Goal: Information Seeking & Learning: Learn about a topic

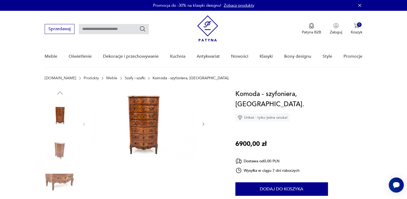
click at [125, 77] on link "Szafy i szafki" at bounding box center [135, 78] width 20 height 4
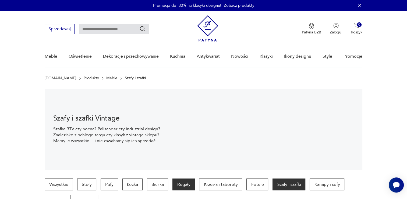
click at [181, 187] on p "Regały" at bounding box center [184, 184] width 22 height 12
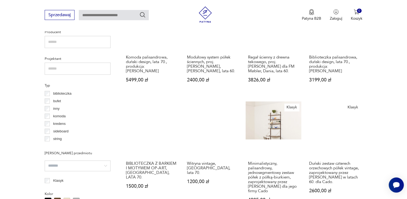
scroll to position [358, 0]
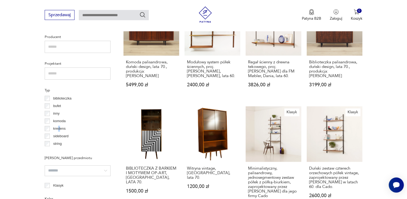
click at [59, 128] on p "kredens" at bounding box center [59, 128] width 12 height 6
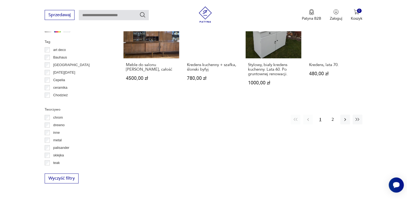
scroll to position [574, 0]
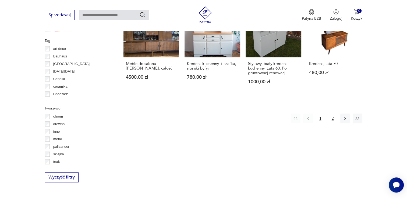
click at [332, 113] on button "2" at bounding box center [333, 118] width 10 height 10
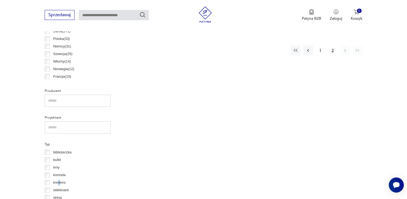
scroll to position [6, 0]
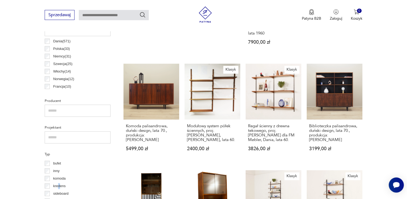
scroll to position [375, 0]
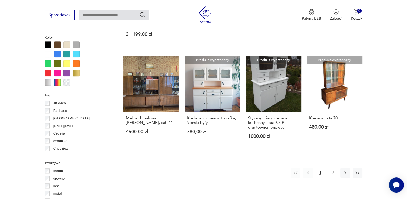
scroll to position [520, 0]
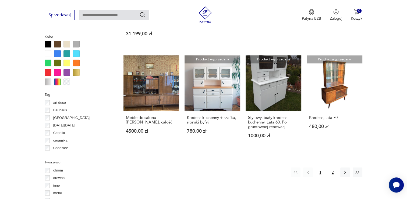
click at [328, 167] on button "2" at bounding box center [333, 172] width 10 height 10
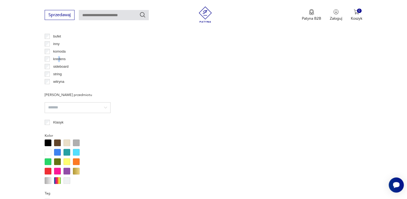
scroll to position [385, 0]
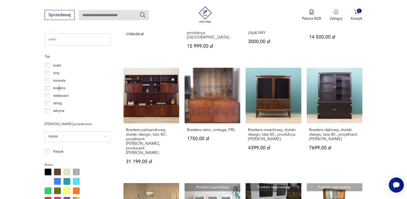
scroll to position [439, 0]
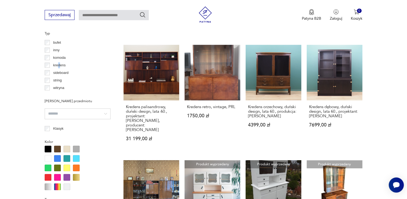
scroll to position [412, 0]
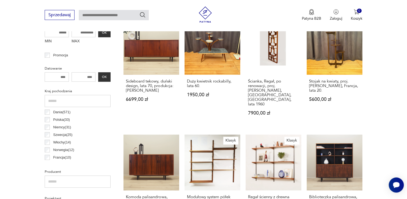
scroll to position [89, 0]
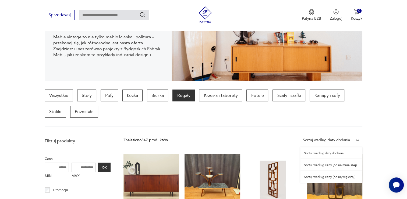
click at [344, 141] on div "Sortuj według daty dodania" at bounding box center [326, 140] width 47 height 6
click at [333, 178] on div "Sortuj według ceny (od największej)" at bounding box center [331, 177] width 62 height 12
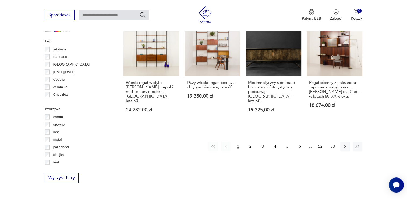
scroll to position [574, 0]
click at [250, 141] on button "2" at bounding box center [251, 146] width 10 height 10
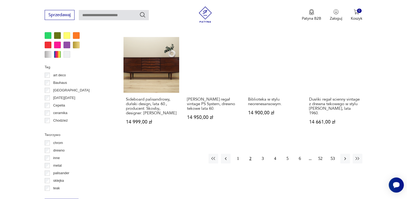
scroll to position [547, 0]
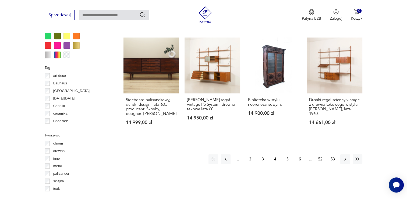
click at [264, 155] on button "3" at bounding box center [263, 159] width 10 height 10
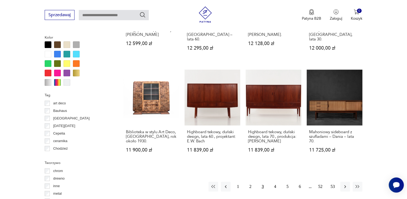
scroll to position [520, 0]
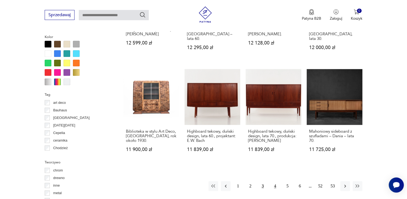
click at [275, 181] on button "4" at bounding box center [276, 186] width 10 height 10
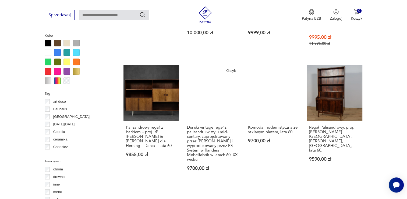
scroll to position [547, 0]
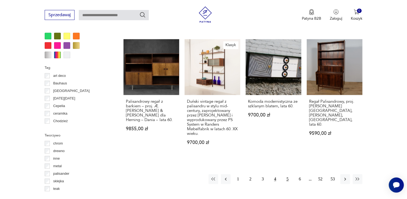
click at [288, 174] on button "5" at bounding box center [288, 179] width 10 height 10
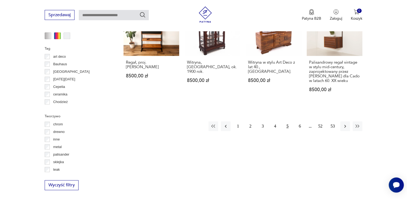
scroll to position [574, 0]
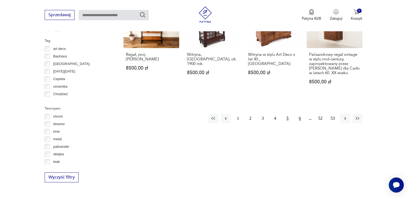
click at [300, 116] on button "6" at bounding box center [300, 118] width 10 height 10
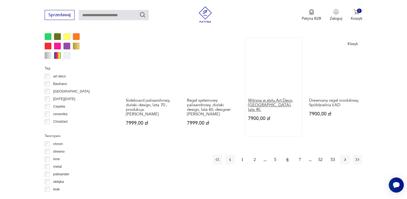
scroll to position [547, 0]
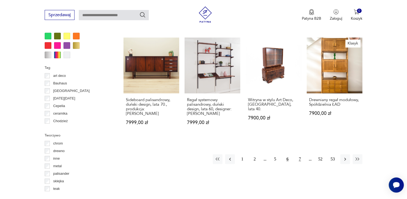
click at [299, 154] on button "7" at bounding box center [300, 159] width 10 height 10
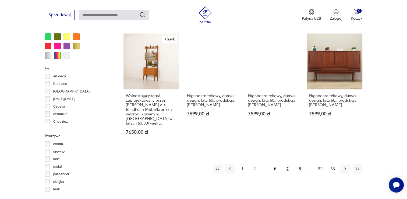
scroll to position [547, 0]
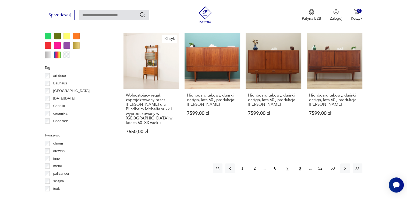
click at [298, 163] on button "8" at bounding box center [300, 168] width 10 height 10
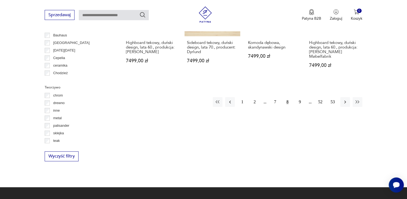
scroll to position [600, 0]
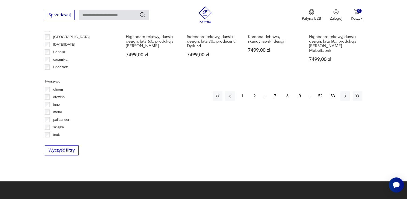
click at [297, 91] on button "9" at bounding box center [300, 96] width 10 height 10
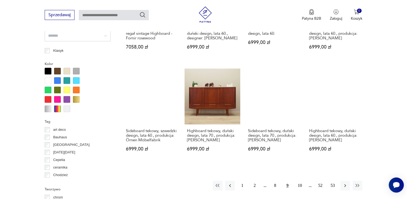
scroll to position [574, 0]
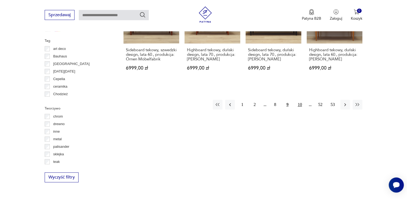
click at [300, 101] on button "10" at bounding box center [300, 105] width 10 height 10
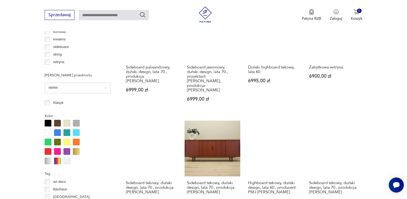
scroll to position [520, 0]
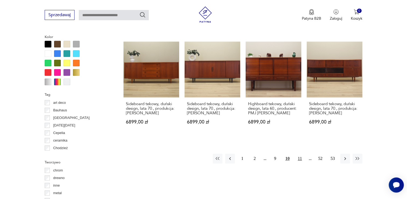
click at [302, 153] on button "11" at bounding box center [300, 158] width 10 height 10
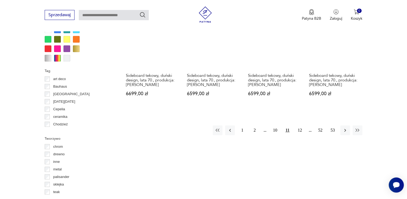
scroll to position [547, 0]
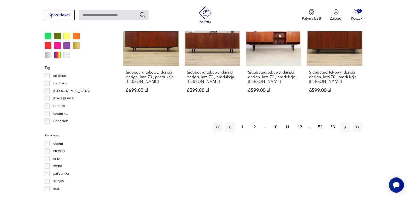
click at [298, 122] on button "12" at bounding box center [300, 127] width 10 height 10
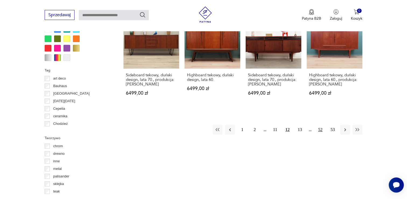
scroll to position [547, 0]
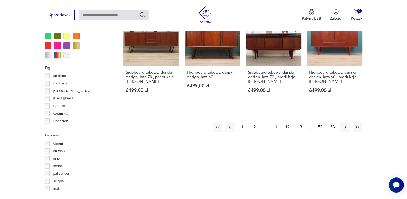
click at [297, 124] on button "13" at bounding box center [300, 127] width 10 height 10
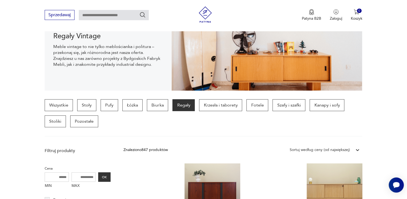
scroll to position [81, 0]
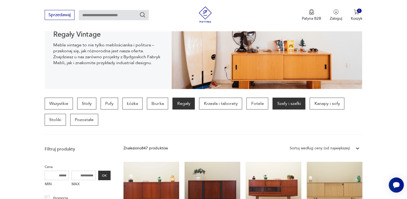
click at [290, 99] on p "Szafy i szafki" at bounding box center [289, 103] width 33 height 12
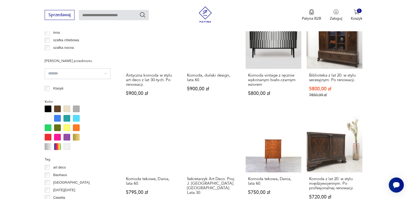
scroll to position [547, 0]
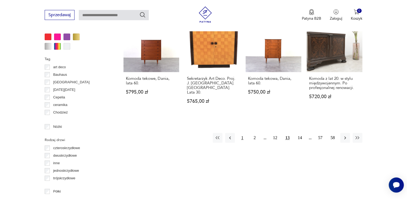
click at [242, 133] on button "1" at bounding box center [243, 138] width 10 height 10
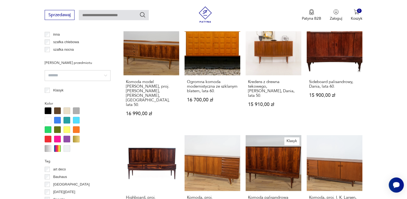
scroll to position [520, 0]
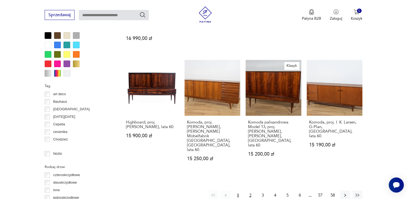
click at [247, 190] on button "2" at bounding box center [251, 195] width 10 height 10
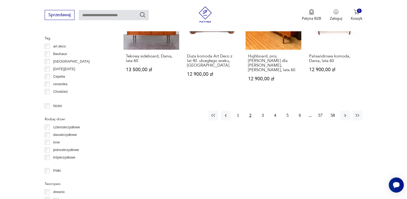
scroll to position [574, 0]
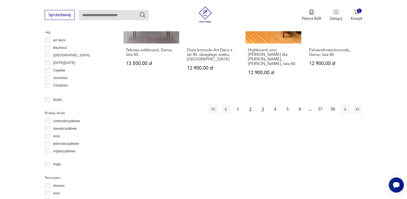
click at [264, 104] on button "3" at bounding box center [263, 109] width 10 height 10
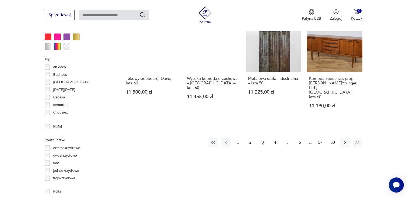
scroll to position [520, 0]
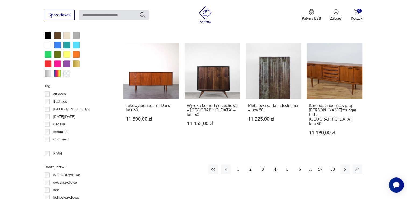
click at [272, 164] on button "4" at bounding box center [276, 169] width 10 height 10
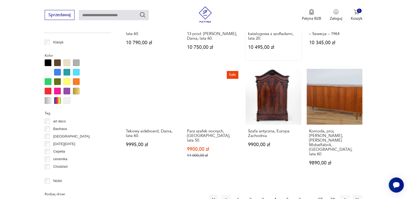
scroll to position [493, 0]
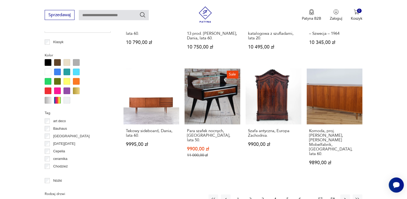
click at [290, 194] on button "5" at bounding box center [288, 199] width 10 height 10
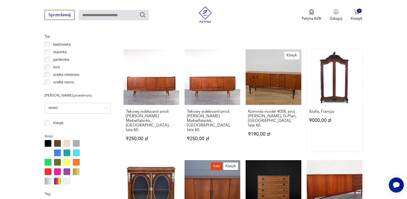
scroll to position [520, 0]
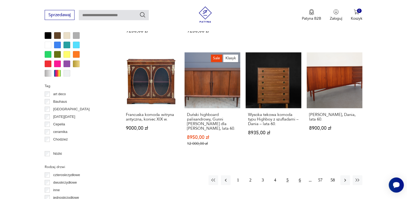
click at [302, 175] on button "6" at bounding box center [300, 180] width 10 height 10
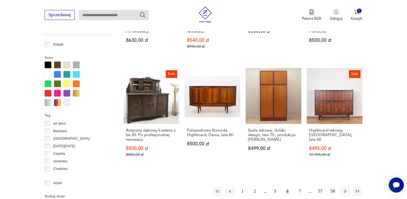
scroll to position [493, 0]
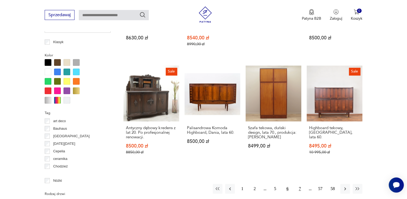
click at [297, 185] on button "7" at bounding box center [300, 189] width 10 height 10
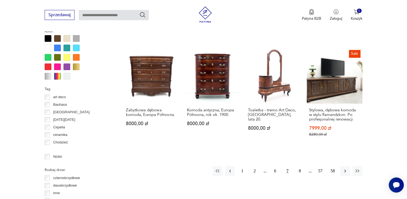
scroll to position [520, 0]
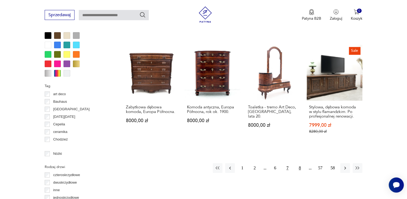
click at [297, 163] on button "8" at bounding box center [300, 168] width 10 height 10
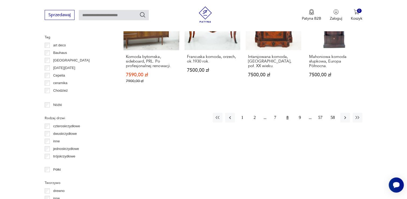
scroll to position [574, 0]
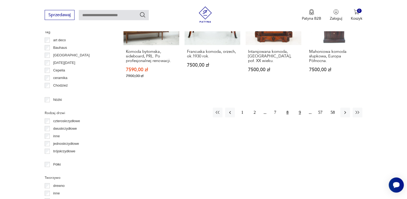
click at [298, 110] on button "9" at bounding box center [300, 112] width 10 height 10
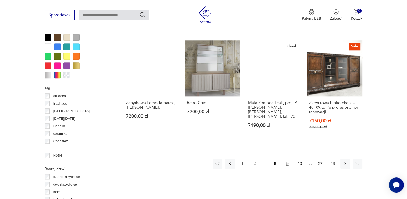
scroll to position [520, 0]
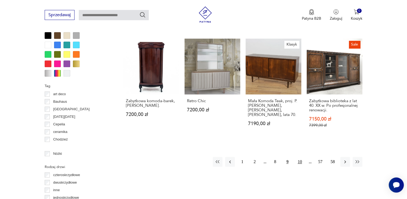
click at [297, 157] on button "10" at bounding box center [300, 162] width 10 height 10
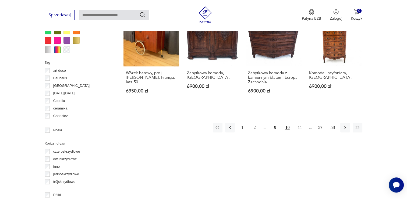
scroll to position [547, 0]
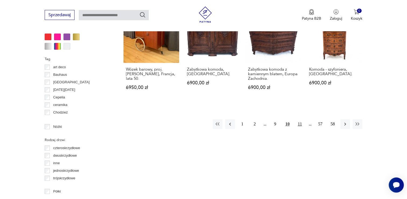
click at [298, 124] on button "11" at bounding box center [300, 124] width 10 height 10
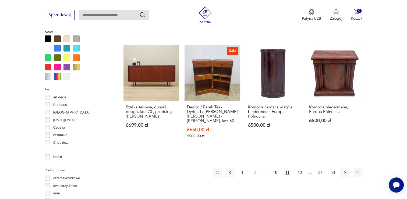
scroll to position [520, 0]
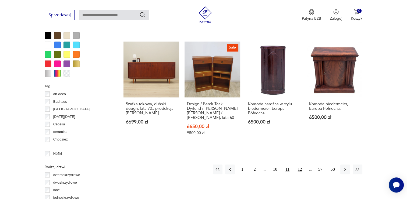
click at [300, 164] on button "12" at bounding box center [300, 169] width 10 height 10
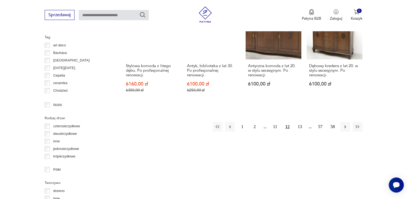
scroll to position [574, 0]
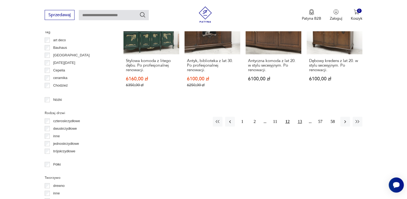
click at [298, 117] on button "13" at bounding box center [300, 122] width 10 height 10
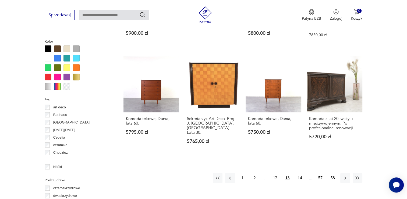
scroll to position [520, 0]
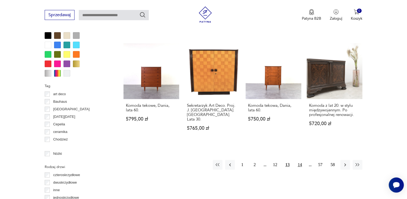
click at [299, 160] on button "14" at bounding box center [300, 165] width 10 height 10
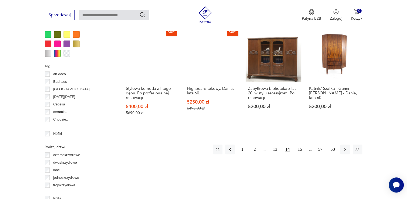
scroll to position [547, 0]
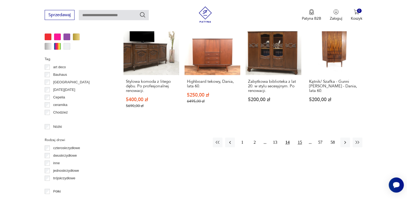
click at [300, 137] on button "15" at bounding box center [300, 142] width 10 height 10
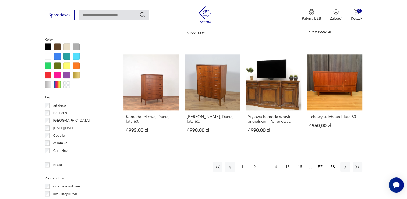
scroll to position [547, 0]
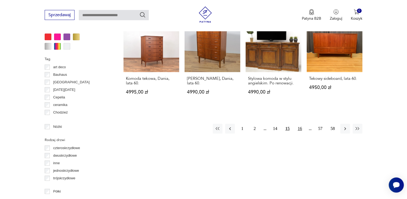
click at [302, 124] on button "16" at bounding box center [300, 129] width 10 height 10
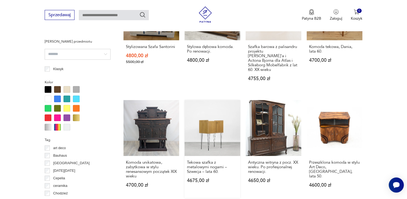
scroll to position [547, 0]
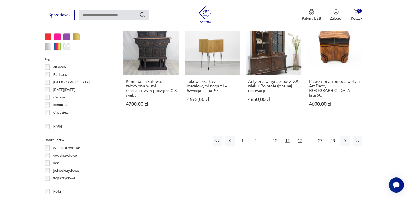
click at [300, 138] on button "17" at bounding box center [300, 141] width 10 height 10
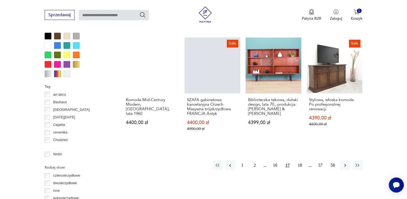
scroll to position [520, 0]
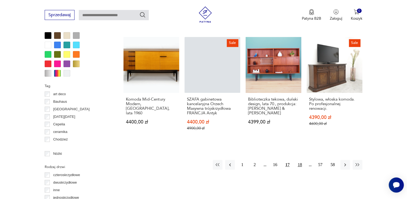
click at [301, 163] on button "18" at bounding box center [300, 165] width 10 height 10
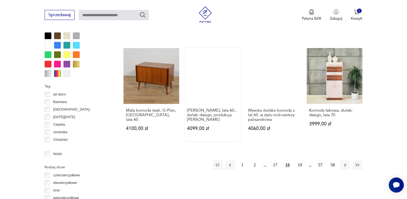
scroll to position [520, 0]
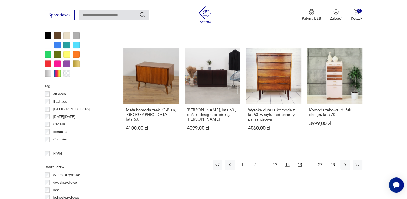
click at [302, 160] on button "19" at bounding box center [300, 165] width 10 height 10
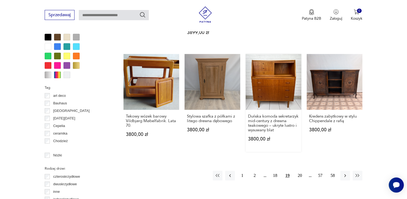
scroll to position [520, 0]
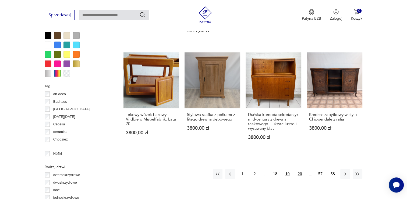
click at [301, 169] on button "20" at bounding box center [300, 174] width 10 height 10
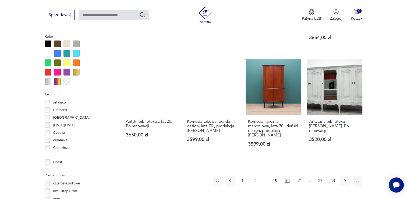
scroll to position [520, 0]
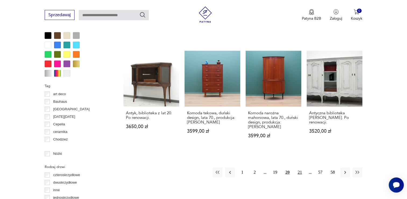
click at [302, 167] on button "21" at bounding box center [300, 172] width 10 height 10
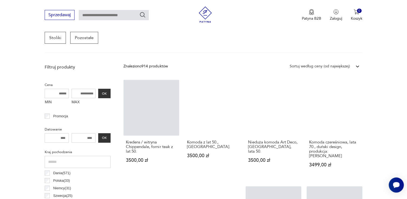
scroll to position [223, 0]
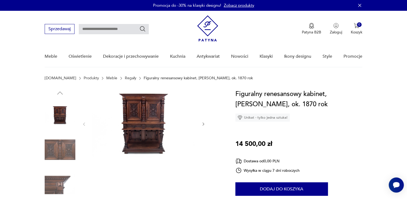
click at [137, 116] on img at bounding box center [144, 123] width 104 height 69
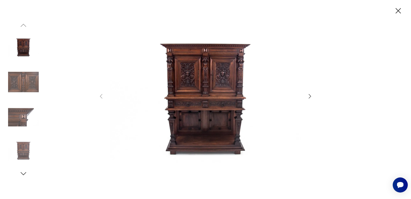
click at [309, 98] on icon "button" at bounding box center [310, 96] width 6 height 6
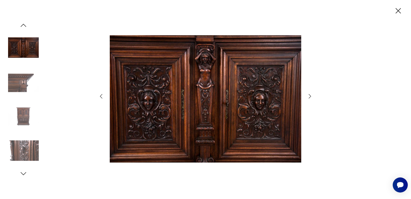
click at [309, 98] on icon "button" at bounding box center [310, 96] width 6 height 6
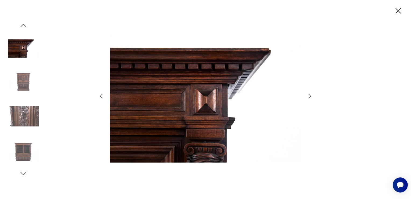
click at [309, 98] on icon "button" at bounding box center [310, 96] width 6 height 6
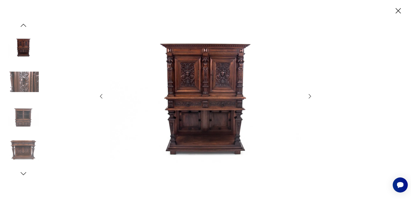
click at [309, 98] on icon "button" at bounding box center [310, 96] width 6 height 6
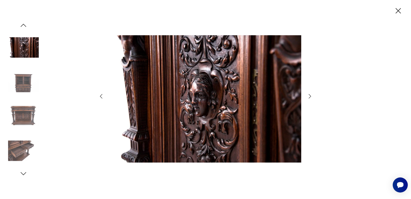
click at [309, 98] on icon "button" at bounding box center [310, 96] width 6 height 6
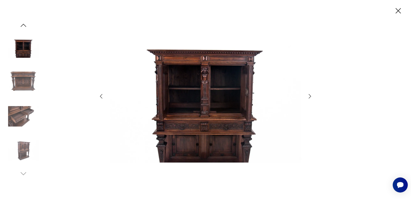
click at [309, 98] on icon "button" at bounding box center [310, 96] width 6 height 6
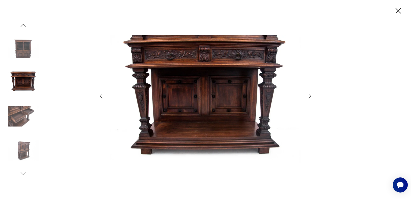
click at [309, 98] on icon "button" at bounding box center [310, 96] width 6 height 6
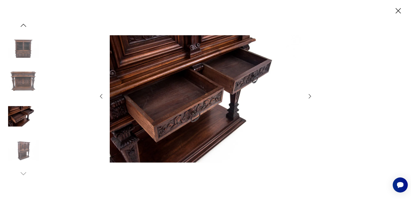
click at [309, 98] on icon "button" at bounding box center [310, 96] width 6 height 6
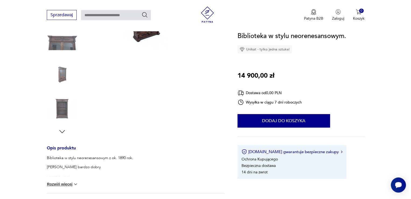
scroll to position [54, 0]
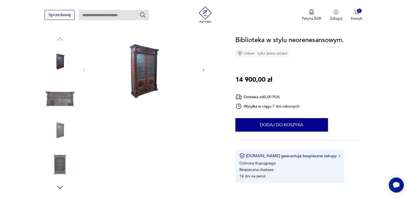
click at [135, 81] on img at bounding box center [144, 69] width 104 height 69
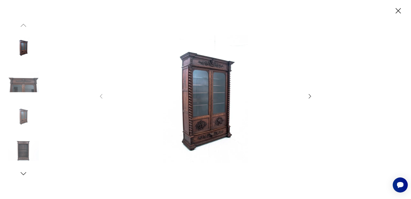
click at [192, 95] on img at bounding box center [206, 98] width 192 height 159
click at [311, 96] on icon "button" at bounding box center [310, 96] width 2 height 4
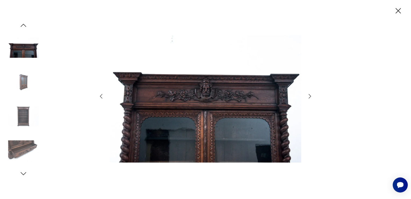
click at [311, 96] on icon "button" at bounding box center [310, 96] width 2 height 4
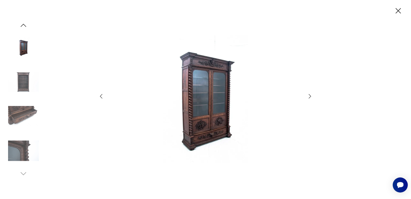
click at [311, 96] on icon "button" at bounding box center [310, 96] width 2 height 4
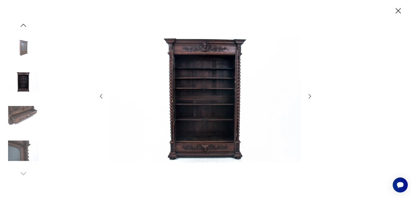
click at [311, 96] on icon "button" at bounding box center [310, 96] width 2 height 4
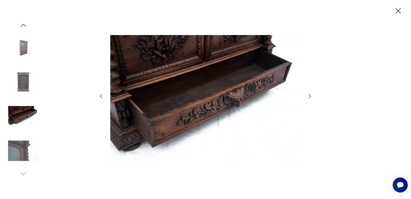
click at [311, 96] on icon "button" at bounding box center [310, 96] width 2 height 4
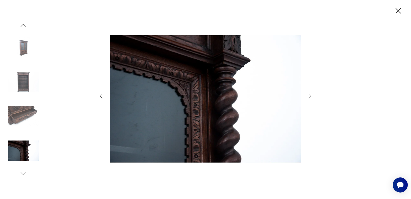
click at [23, 49] on img at bounding box center [23, 47] width 31 height 31
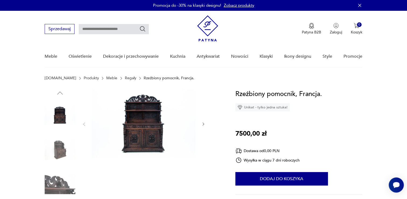
click at [162, 128] on img at bounding box center [144, 123] width 104 height 69
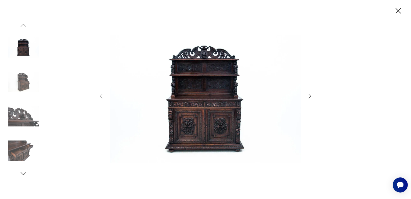
click at [307, 95] on div at bounding box center [205, 99] width 215 height 160
click at [309, 96] on icon "button" at bounding box center [310, 96] width 6 height 6
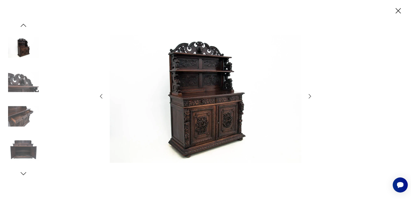
click at [309, 96] on icon "button" at bounding box center [310, 96] width 6 height 6
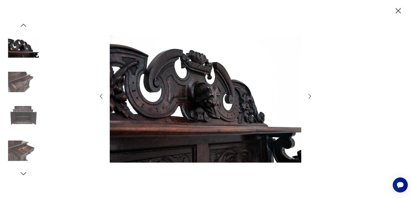
click at [309, 96] on icon "button" at bounding box center [310, 96] width 6 height 6
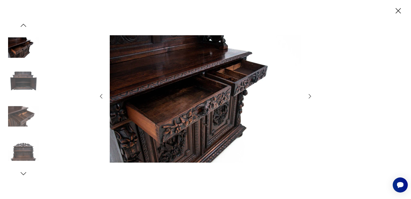
click at [309, 96] on icon "button" at bounding box center [310, 96] width 6 height 6
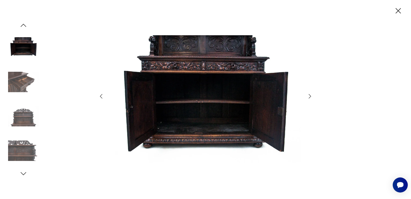
click at [309, 96] on icon "button" at bounding box center [310, 96] width 6 height 6
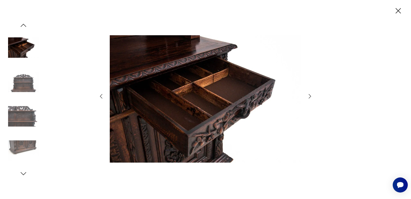
click at [309, 96] on icon "button" at bounding box center [310, 96] width 6 height 6
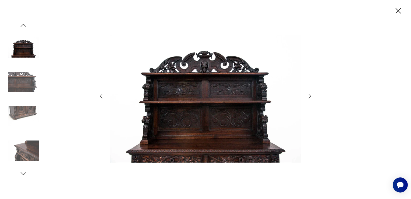
click at [309, 96] on icon "button" at bounding box center [310, 96] width 6 height 6
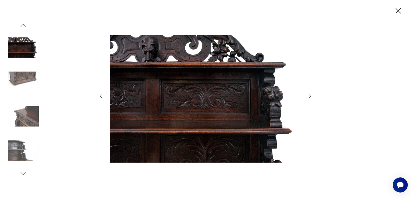
click at [309, 96] on icon "button" at bounding box center [310, 96] width 6 height 6
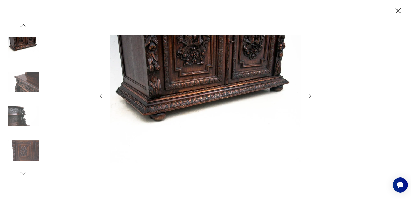
click at [309, 96] on icon "button" at bounding box center [310, 96] width 6 height 6
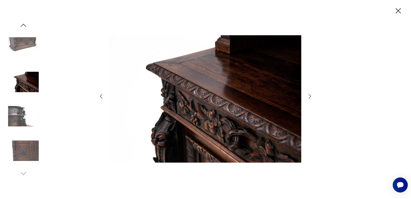
click at [309, 96] on icon "button" at bounding box center [310, 96] width 6 height 6
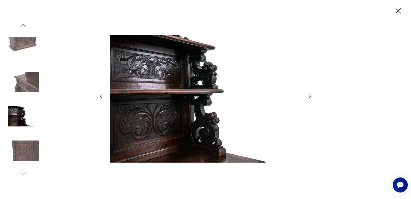
click at [309, 96] on icon "button" at bounding box center [310, 96] width 6 height 6
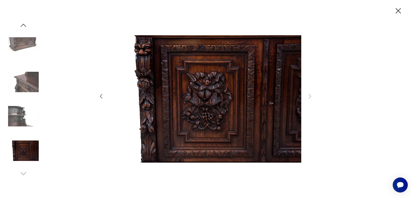
click at [19, 25] on div at bounding box center [23, 99] width 31 height 156
click at [21, 25] on icon "button" at bounding box center [23, 25] width 8 height 8
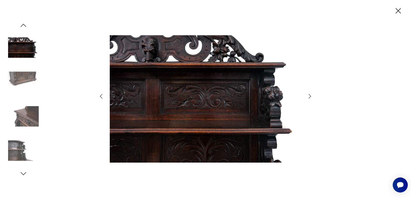
click at [22, 27] on icon "button" at bounding box center [23, 25] width 8 height 8
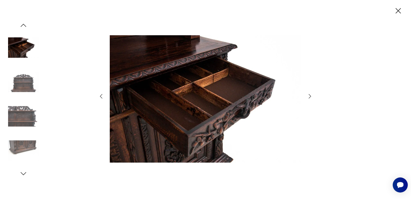
click at [22, 27] on icon "button" at bounding box center [23, 25] width 8 height 8
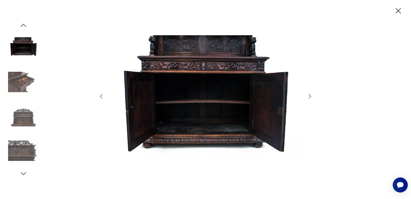
click at [22, 27] on icon "button" at bounding box center [23, 25] width 8 height 8
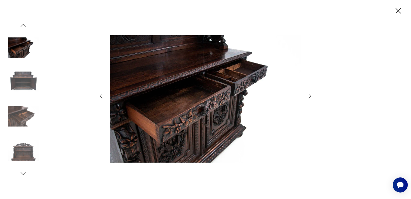
click at [22, 27] on icon "button" at bounding box center [23, 25] width 8 height 8
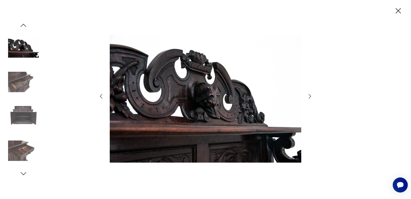
click at [22, 27] on icon "button" at bounding box center [23, 25] width 8 height 8
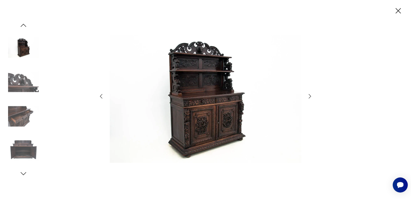
click at [22, 27] on icon "button" at bounding box center [23, 25] width 8 height 8
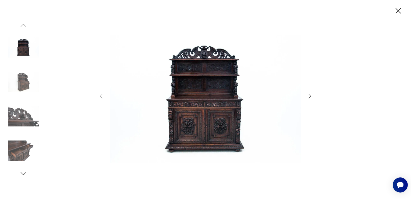
click at [17, 52] on img at bounding box center [23, 47] width 31 height 31
click at [21, 71] on img at bounding box center [23, 82] width 31 height 31
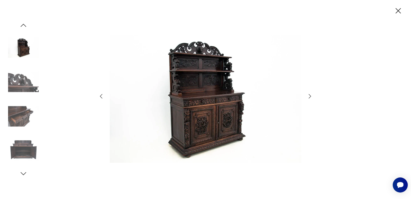
click at [177, 107] on img at bounding box center [206, 98] width 192 height 159
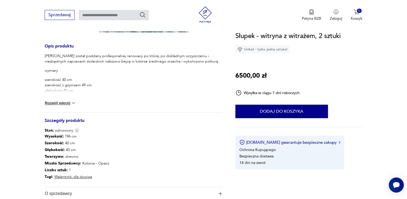
scroll to position [81, 0]
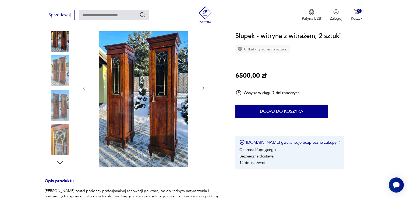
click at [125, 105] on img at bounding box center [144, 87] width 104 height 159
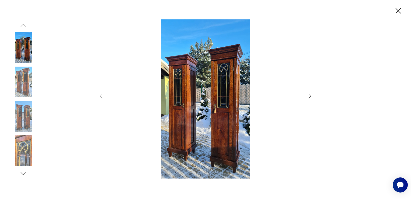
click at [312, 99] on icon "button" at bounding box center [310, 96] width 6 height 6
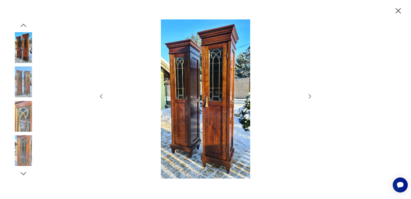
click at [312, 98] on icon "button" at bounding box center [310, 96] width 6 height 6
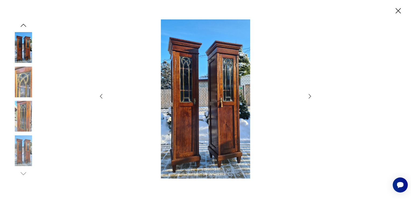
click at [312, 98] on icon "button" at bounding box center [310, 96] width 6 height 6
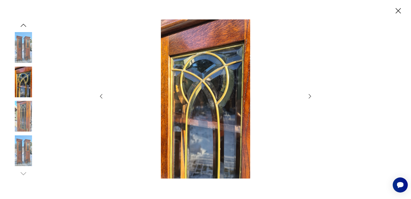
click at [312, 98] on icon "button" at bounding box center [310, 96] width 6 height 6
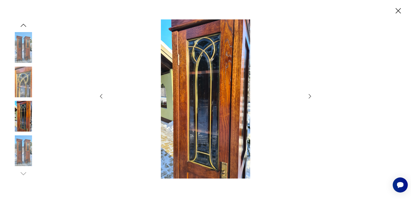
click at [312, 98] on icon "button" at bounding box center [310, 96] width 6 height 6
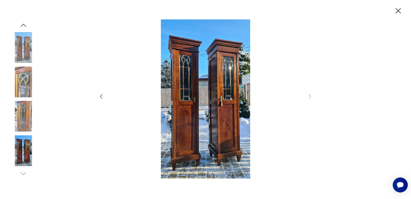
click at [396, 11] on icon "button" at bounding box center [398, 10] width 9 height 9
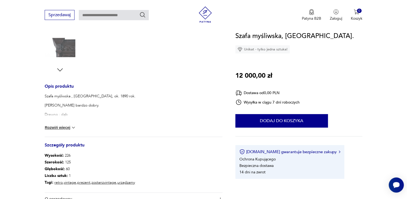
scroll to position [108, 0]
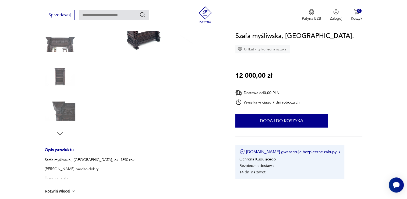
click at [135, 54] on div at bounding box center [144, 59] width 124 height 156
click at [142, 45] on img at bounding box center [144, 15] width 104 height 69
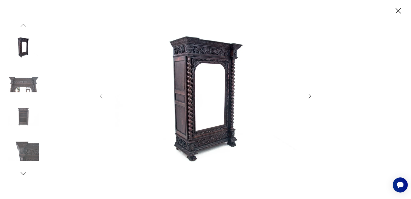
click at [308, 97] on icon "button" at bounding box center [310, 96] width 6 height 6
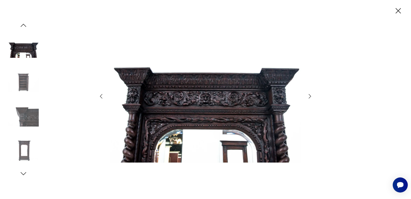
click at [308, 97] on icon "button" at bounding box center [310, 96] width 6 height 6
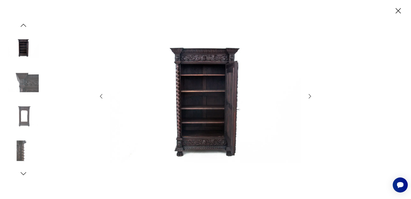
click at [308, 97] on icon "button" at bounding box center [310, 96] width 6 height 6
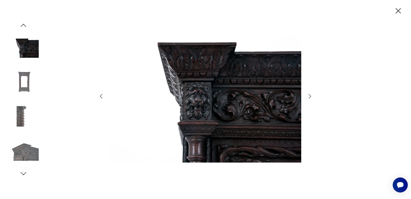
click at [308, 97] on icon "button" at bounding box center [310, 96] width 6 height 6
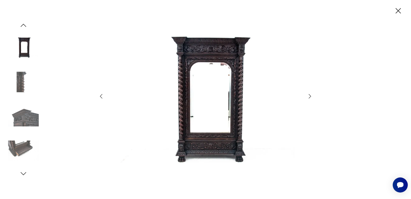
click at [308, 97] on icon "button" at bounding box center [310, 96] width 6 height 6
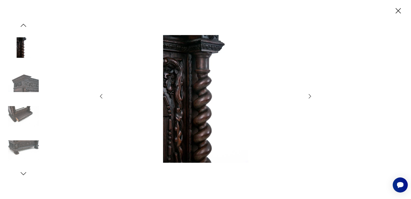
click at [102, 96] on icon "button" at bounding box center [101, 96] width 6 height 6
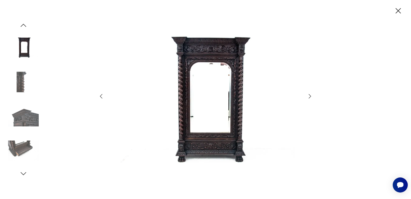
click at [309, 96] on icon "button" at bounding box center [310, 96] width 6 height 6
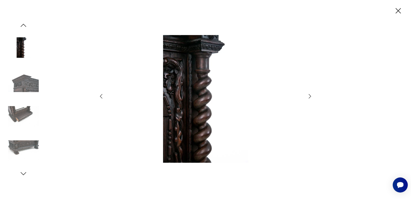
click at [309, 96] on icon "button" at bounding box center [310, 96] width 6 height 6
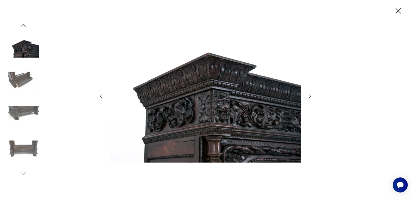
click at [309, 96] on icon "button" at bounding box center [310, 96] width 6 height 6
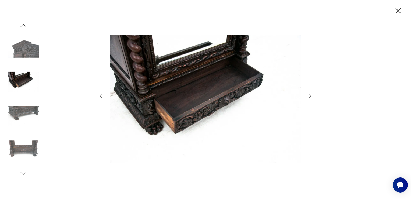
click at [309, 96] on icon "button" at bounding box center [310, 96] width 6 height 6
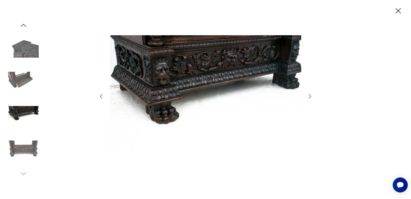
click at [309, 96] on icon "button" at bounding box center [310, 96] width 6 height 6
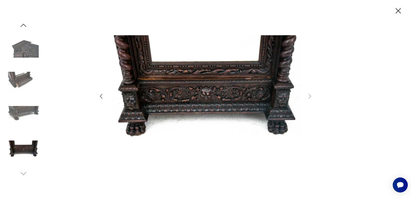
click at [29, 46] on img at bounding box center [23, 47] width 31 height 31
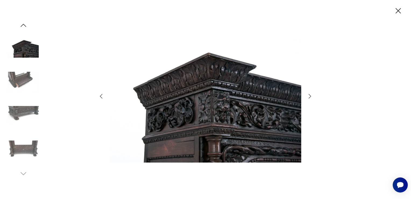
click at [23, 27] on icon "button" at bounding box center [23, 25] width 8 height 8
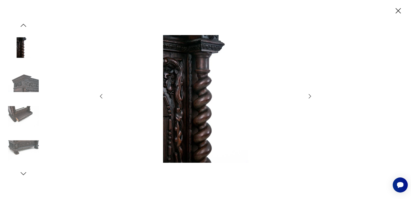
click at [23, 27] on icon "button" at bounding box center [23, 25] width 8 height 8
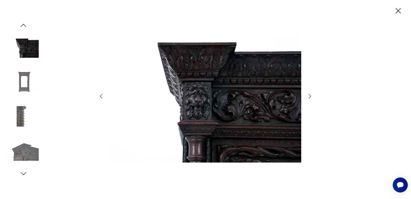
click at [23, 27] on icon "button" at bounding box center [23, 25] width 8 height 8
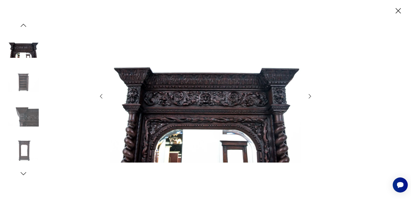
click at [20, 26] on icon "button" at bounding box center [23, 25] width 8 height 8
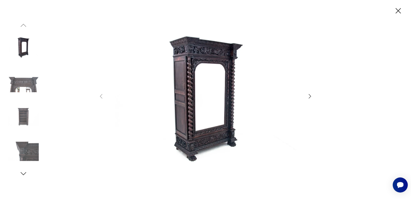
click at [23, 39] on img at bounding box center [23, 47] width 31 height 31
click at [397, 12] on icon "button" at bounding box center [398, 10] width 5 height 5
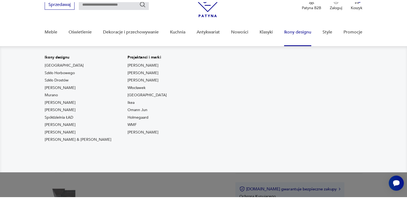
scroll to position [27, 0]
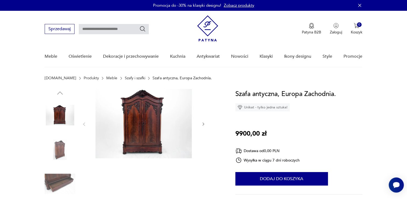
click at [143, 120] on img at bounding box center [144, 123] width 104 height 69
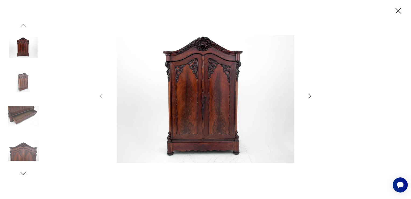
click at [309, 94] on icon "button" at bounding box center [310, 96] width 2 height 4
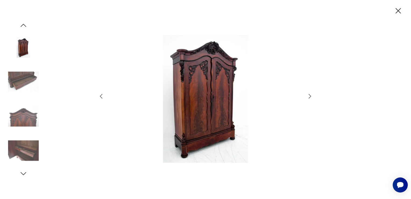
click at [309, 94] on icon "button" at bounding box center [310, 96] width 2 height 4
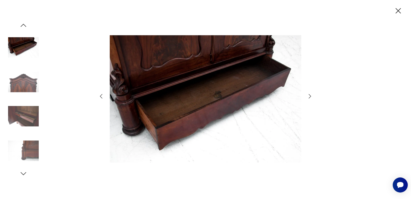
click at [309, 94] on icon "button" at bounding box center [310, 96] width 2 height 4
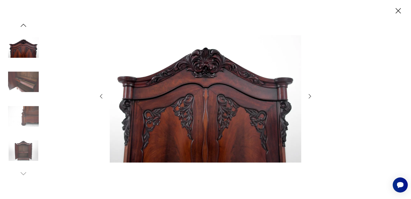
click at [309, 94] on icon "button" at bounding box center [310, 96] width 2 height 4
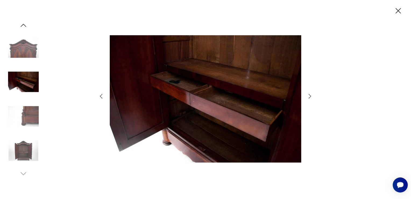
click at [309, 94] on icon "button" at bounding box center [310, 96] width 2 height 4
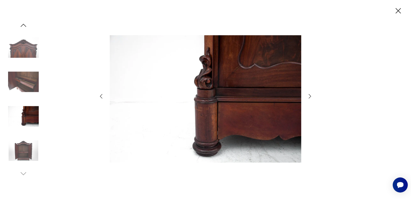
click at [309, 94] on icon "button" at bounding box center [310, 96] width 2 height 4
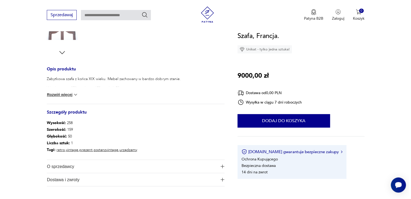
scroll to position [54, 0]
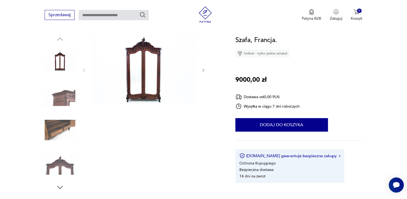
click at [146, 83] on img at bounding box center [144, 69] width 104 height 69
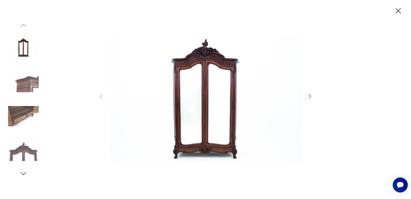
click at [309, 97] on icon "button" at bounding box center [310, 96] width 6 height 6
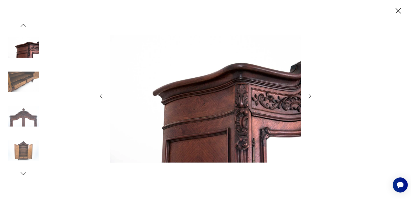
click at [309, 97] on icon "button" at bounding box center [310, 96] width 6 height 6
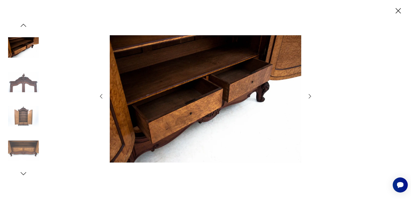
click at [309, 97] on icon "button" at bounding box center [310, 96] width 6 height 6
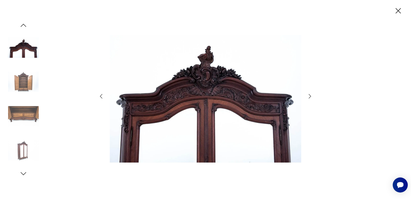
click at [309, 97] on icon "button" at bounding box center [310, 96] width 6 height 6
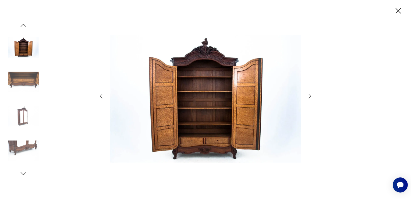
click at [309, 97] on icon "button" at bounding box center [310, 96] width 6 height 6
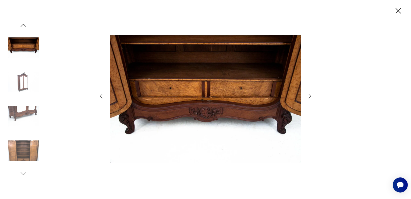
click at [309, 97] on icon "button" at bounding box center [310, 96] width 6 height 6
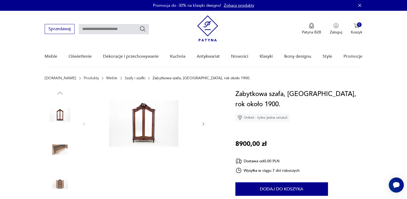
click at [146, 139] on img at bounding box center [144, 123] width 104 height 69
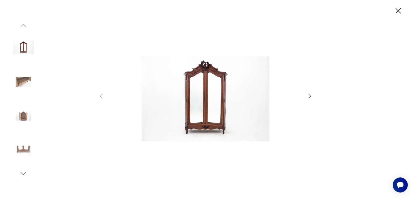
click at [313, 96] on icon "button" at bounding box center [310, 96] width 6 height 6
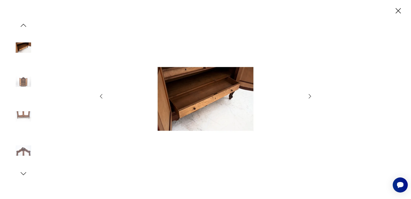
click at [313, 96] on icon "button" at bounding box center [310, 96] width 6 height 6
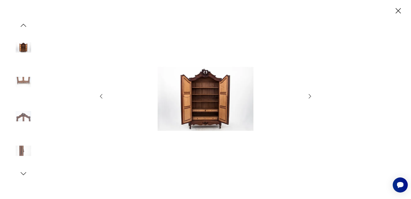
click at [313, 96] on icon "button" at bounding box center [310, 96] width 6 height 6
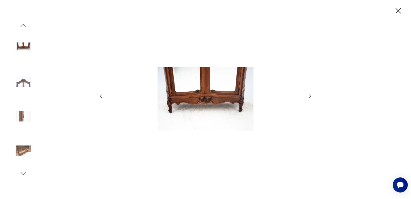
click at [313, 96] on icon "button" at bounding box center [310, 96] width 6 height 6
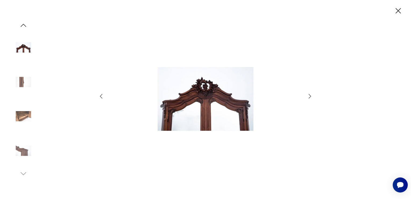
click at [313, 96] on icon "button" at bounding box center [310, 96] width 6 height 6
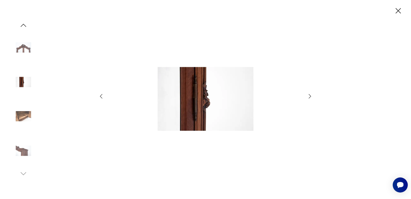
click at [313, 96] on icon "button" at bounding box center [310, 96] width 6 height 6
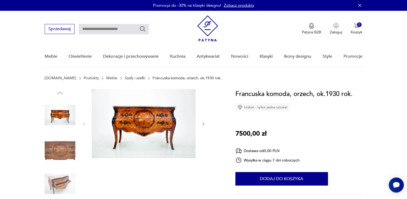
click at [68, 180] on img at bounding box center [60, 183] width 31 height 31
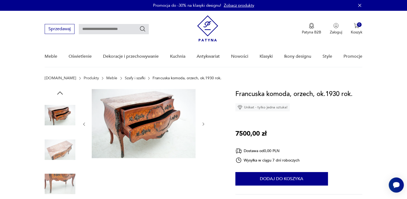
click at [155, 121] on img at bounding box center [144, 123] width 104 height 69
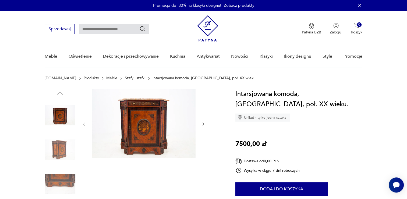
click at [65, 155] on img at bounding box center [60, 149] width 31 height 31
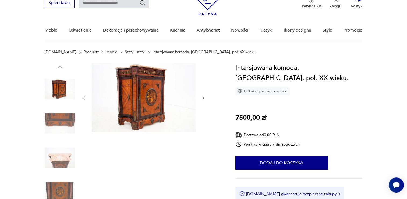
scroll to position [27, 0]
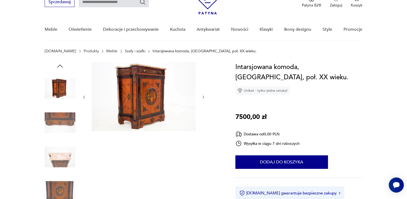
click at [65, 159] on img at bounding box center [60, 156] width 31 height 31
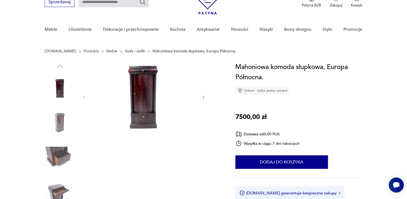
scroll to position [27, 0]
click at [138, 101] on img at bounding box center [144, 96] width 104 height 69
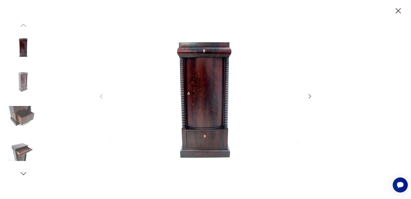
click at [311, 97] on icon "button" at bounding box center [310, 96] width 6 height 6
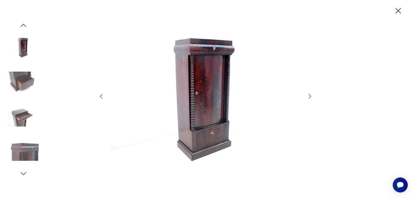
click at [311, 97] on icon "button" at bounding box center [310, 96] width 6 height 6
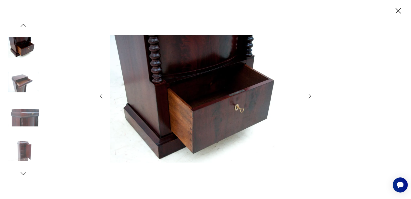
click at [311, 97] on icon "button" at bounding box center [310, 96] width 6 height 6
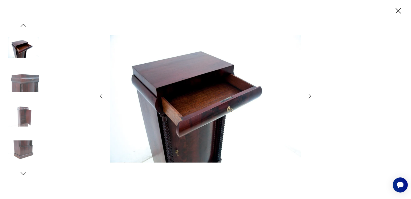
click at [311, 97] on icon "button" at bounding box center [310, 96] width 6 height 6
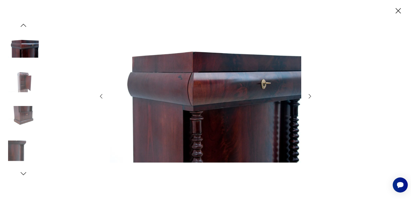
click at [311, 97] on icon "button" at bounding box center [310, 96] width 6 height 6
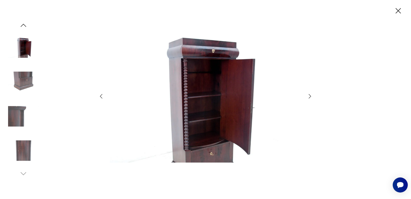
click at [311, 97] on icon "button" at bounding box center [310, 96] width 6 height 6
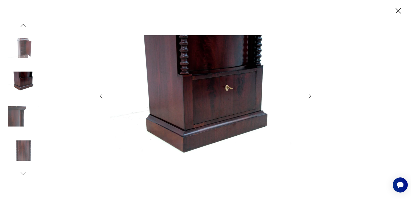
click at [311, 97] on icon "button" at bounding box center [310, 96] width 6 height 6
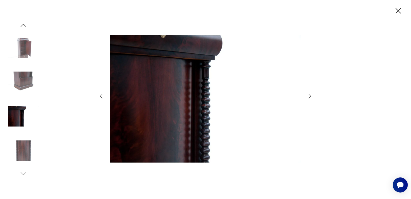
click at [311, 97] on icon "button" at bounding box center [310, 96] width 6 height 6
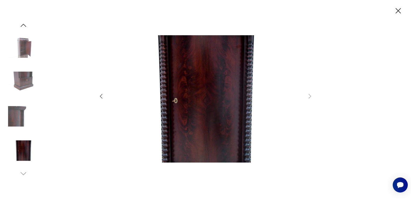
click at [397, 10] on icon "button" at bounding box center [398, 10] width 9 height 9
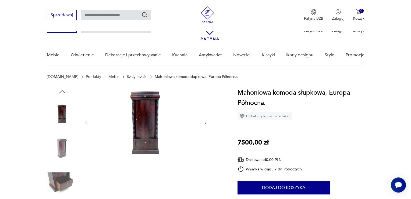
scroll to position [0, 0]
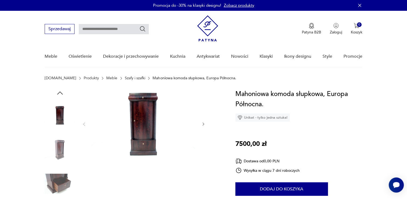
click at [54, 120] on img at bounding box center [60, 115] width 31 height 31
click at [153, 125] on img at bounding box center [144, 123] width 104 height 69
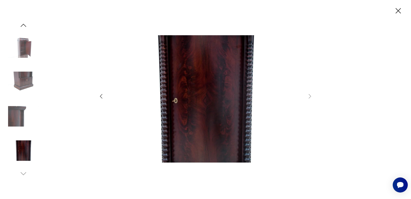
click at [102, 95] on icon "button" at bounding box center [101, 96] width 6 height 6
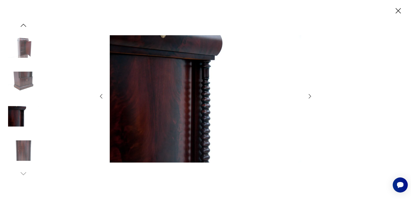
click at [102, 95] on icon "button" at bounding box center [101, 96] width 6 height 6
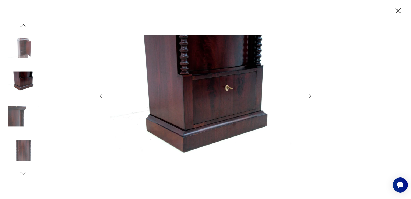
click at [102, 95] on icon "button" at bounding box center [101, 96] width 6 height 6
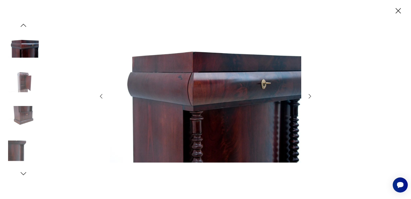
click at [102, 95] on icon "button" at bounding box center [101, 96] width 6 height 6
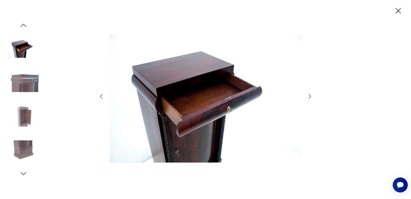
click at [102, 95] on icon "button" at bounding box center [101, 96] width 6 height 6
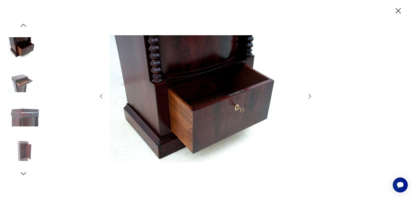
click at [102, 95] on icon "button" at bounding box center [101, 96] width 6 height 6
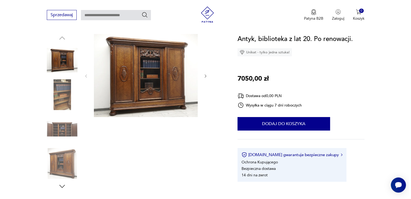
scroll to position [54, 0]
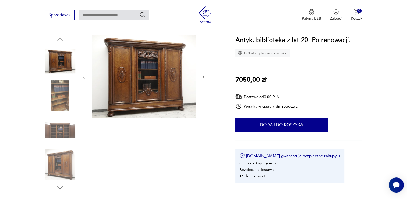
click at [127, 90] on img at bounding box center [144, 76] width 104 height 83
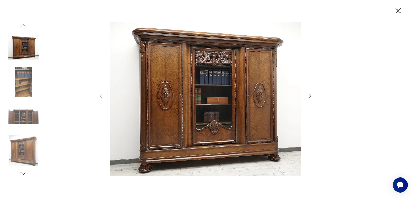
click at [310, 96] on icon "button" at bounding box center [310, 96] width 6 height 6
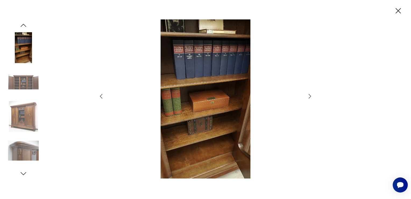
click at [310, 96] on icon "button" at bounding box center [310, 96] width 6 height 6
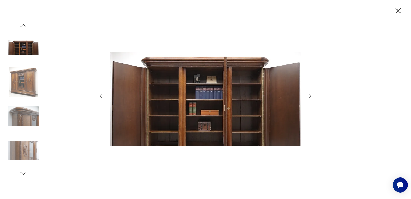
click at [310, 96] on icon "button" at bounding box center [310, 96] width 6 height 6
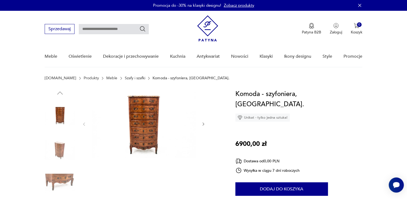
click at [60, 151] on img at bounding box center [60, 149] width 31 height 31
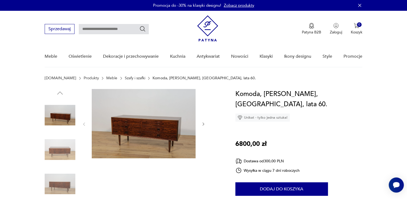
click at [162, 136] on img at bounding box center [144, 123] width 104 height 69
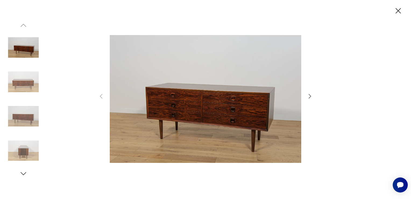
click at [307, 95] on icon "button" at bounding box center [310, 96] width 6 height 6
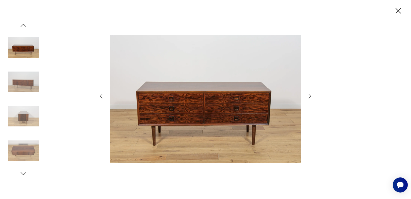
click at [307, 95] on icon "button" at bounding box center [310, 96] width 6 height 6
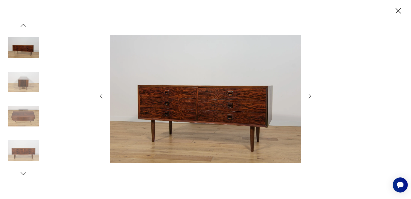
click at [307, 95] on icon "button" at bounding box center [310, 96] width 6 height 6
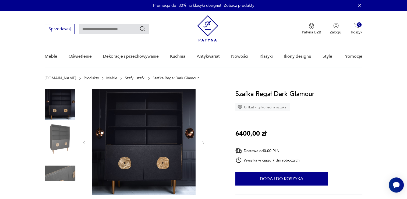
click at [152, 131] on img at bounding box center [144, 142] width 104 height 106
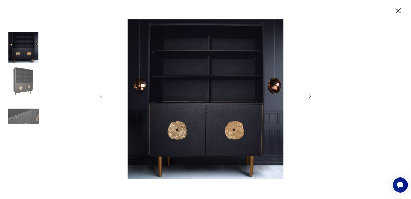
click at [308, 96] on icon "button" at bounding box center [310, 96] width 6 height 6
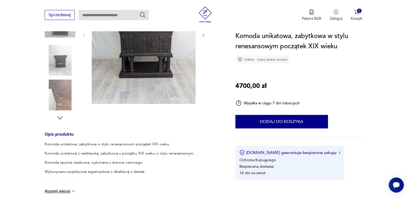
scroll to position [108, 0]
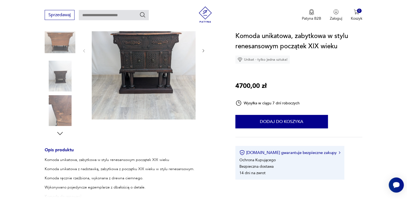
click at [155, 87] on img at bounding box center [144, 50] width 104 height 138
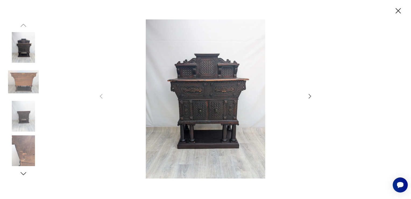
click at [309, 96] on icon "button" at bounding box center [310, 96] width 6 height 6
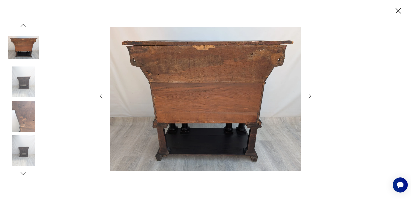
click at [309, 96] on icon "button" at bounding box center [310, 96] width 6 height 6
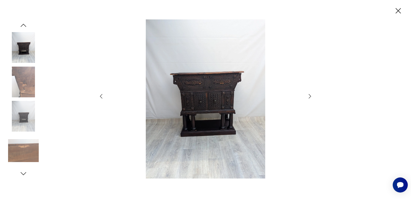
click at [309, 96] on icon "button" at bounding box center [310, 96] width 6 height 6
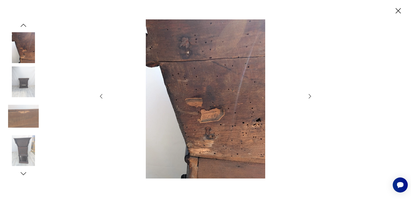
click at [309, 96] on icon "button" at bounding box center [310, 96] width 6 height 6
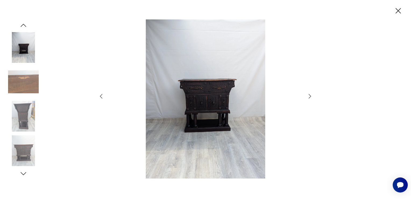
click at [309, 96] on icon "button" at bounding box center [310, 96] width 6 height 6
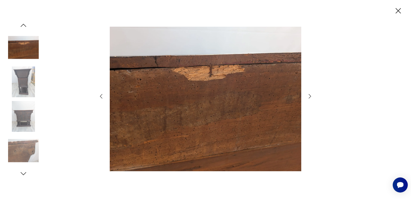
click at [309, 96] on icon "button" at bounding box center [310, 96] width 6 height 6
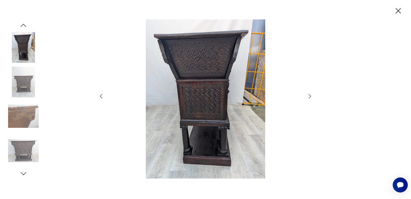
click at [309, 96] on icon "button" at bounding box center [310, 96] width 6 height 6
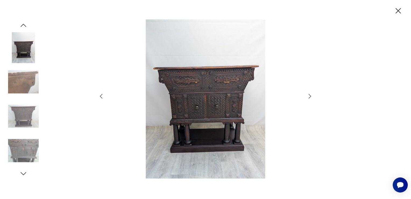
drag, startPoint x: 394, startPoint y: 84, endPoint x: 391, endPoint y: 84, distance: 3.2
click at [394, 84] on div at bounding box center [205, 99] width 411 height 199
click at [308, 100] on div at bounding box center [205, 99] width 215 height 160
click at [308, 98] on icon "button" at bounding box center [310, 96] width 6 height 6
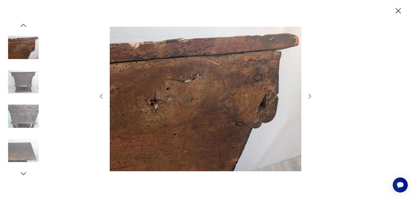
click at [308, 98] on icon "button" at bounding box center [310, 96] width 6 height 6
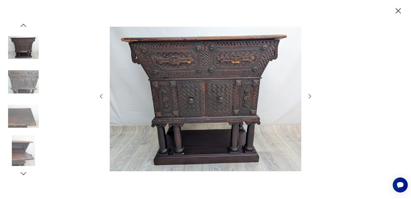
click at [308, 98] on icon "button" at bounding box center [310, 96] width 6 height 6
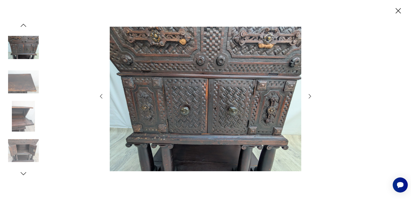
click at [308, 98] on icon "button" at bounding box center [310, 96] width 6 height 6
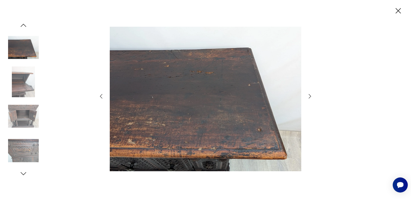
click at [308, 98] on icon "button" at bounding box center [310, 96] width 6 height 6
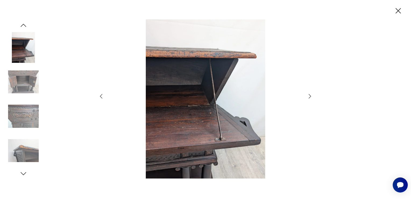
click at [308, 98] on icon "button" at bounding box center [310, 96] width 6 height 6
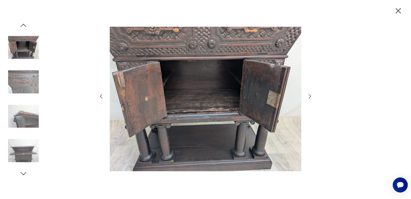
click at [308, 98] on icon "button" at bounding box center [310, 96] width 6 height 6
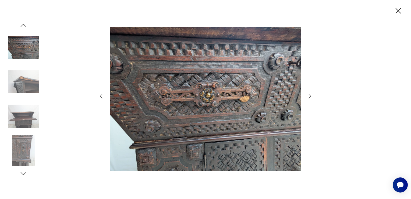
click at [308, 98] on icon "button" at bounding box center [310, 96] width 6 height 6
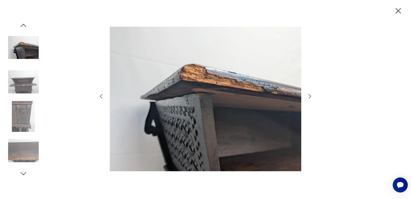
click at [308, 98] on icon "button" at bounding box center [310, 96] width 6 height 6
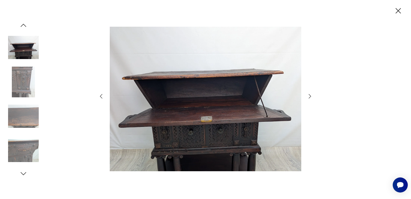
click at [308, 98] on icon "button" at bounding box center [310, 96] width 6 height 6
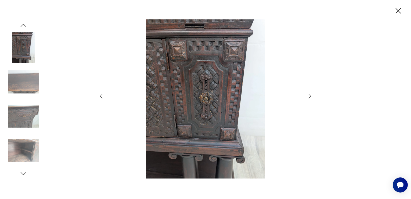
click at [308, 98] on icon "button" at bounding box center [310, 96] width 6 height 6
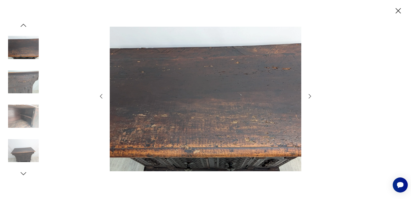
click at [308, 98] on icon "button" at bounding box center [310, 96] width 6 height 6
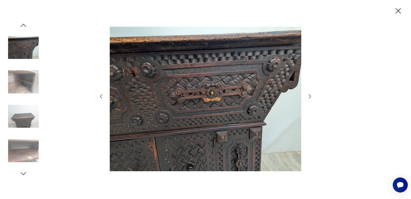
click at [396, 12] on icon "button" at bounding box center [398, 10] width 9 height 9
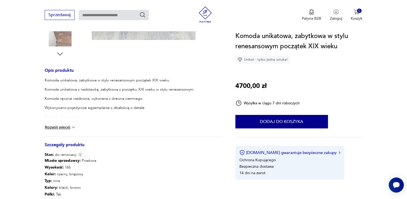
scroll to position [188, 0]
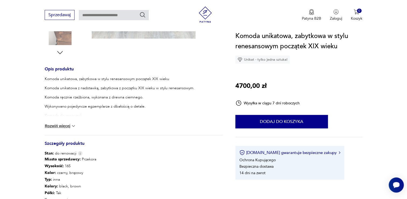
click at [55, 125] on button "Rozwiń więcej" at bounding box center [60, 125] width 31 height 5
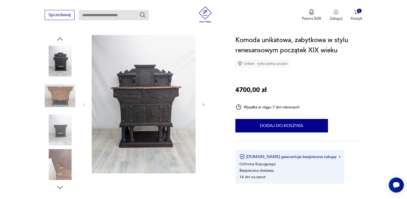
scroll to position [54, 0]
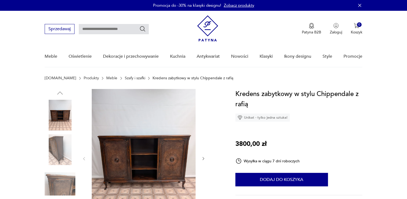
click at [158, 159] on img at bounding box center [144, 158] width 104 height 138
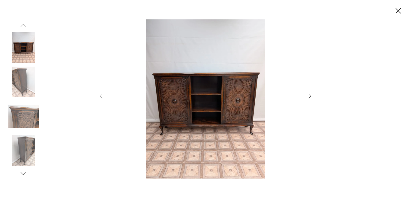
click at [201, 81] on img at bounding box center [206, 98] width 192 height 159
click at [232, 103] on img at bounding box center [206, 98] width 192 height 159
click at [308, 96] on icon "button" at bounding box center [310, 96] width 6 height 6
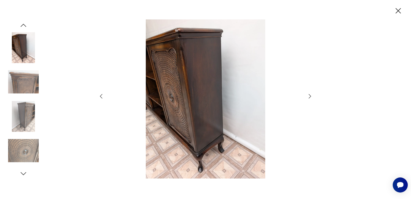
click at [308, 96] on icon "button" at bounding box center [310, 96] width 6 height 6
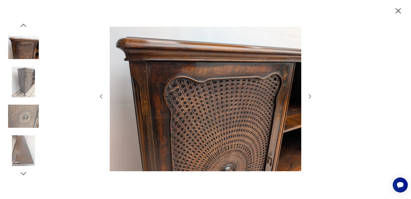
click at [308, 96] on icon "button" at bounding box center [310, 96] width 6 height 6
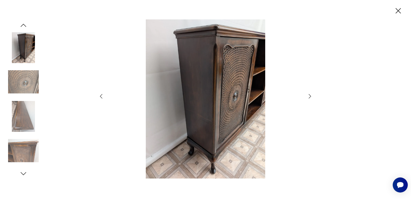
click at [308, 96] on icon "button" at bounding box center [310, 96] width 6 height 6
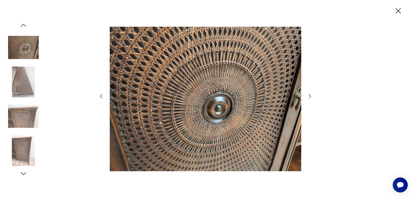
click at [308, 96] on icon "button" at bounding box center [310, 96] width 6 height 6
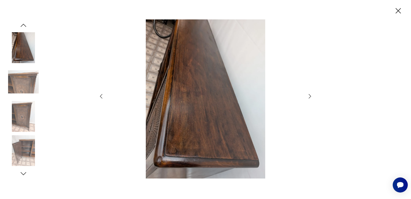
click at [308, 96] on icon "button" at bounding box center [310, 96] width 6 height 6
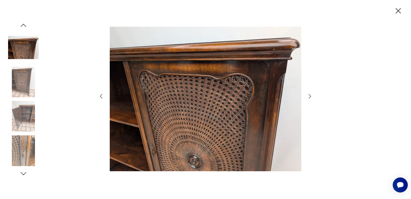
click at [308, 96] on icon "button" at bounding box center [310, 96] width 6 height 6
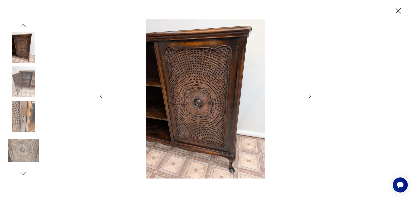
click at [401, 12] on icon "button" at bounding box center [398, 10] width 9 height 9
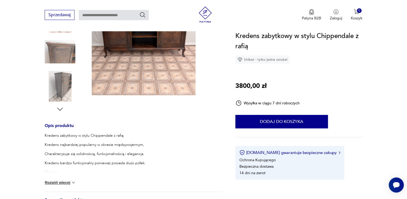
scroll to position [188, 0]
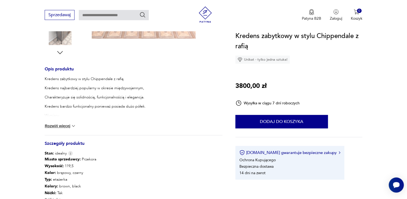
click at [65, 126] on button "Rozwiń więcej" at bounding box center [60, 125] width 31 height 5
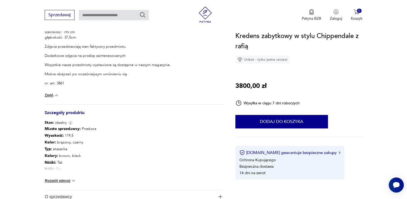
scroll to position [296, 0]
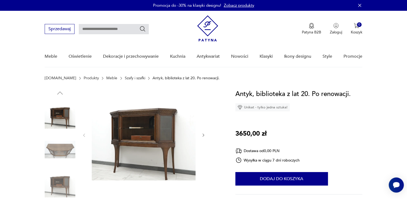
click at [146, 136] on img at bounding box center [144, 134] width 104 height 91
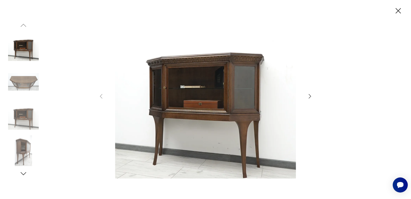
click at [308, 96] on icon "button" at bounding box center [310, 96] width 6 height 6
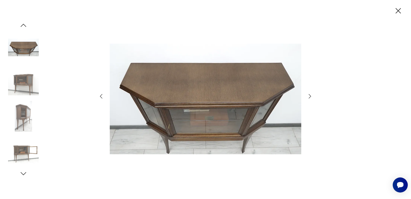
click at [308, 96] on icon "button" at bounding box center [310, 96] width 6 height 6
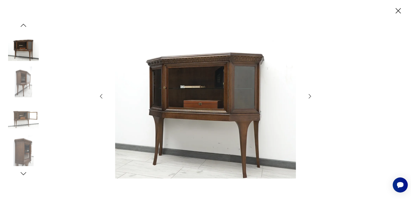
click at [308, 96] on icon "button" at bounding box center [310, 96] width 6 height 6
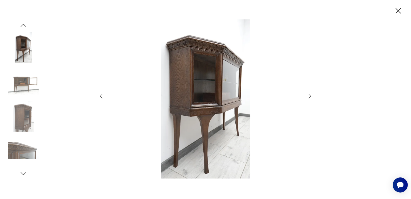
click at [308, 96] on icon "button" at bounding box center [310, 96] width 6 height 6
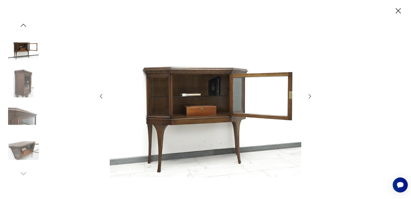
click at [308, 96] on icon "button" at bounding box center [310, 96] width 6 height 6
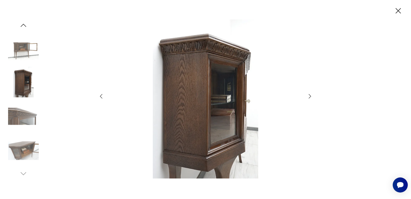
click at [308, 96] on icon "button" at bounding box center [310, 96] width 6 height 6
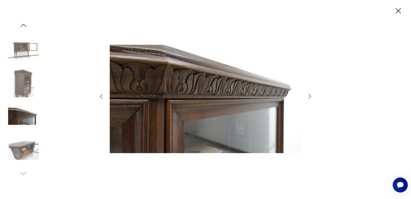
click at [308, 96] on icon "button" at bounding box center [310, 96] width 6 height 6
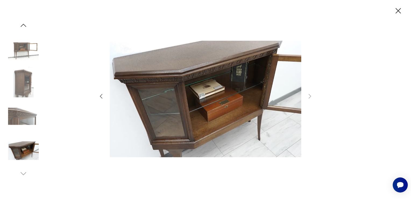
click at [396, 11] on icon "button" at bounding box center [398, 10] width 9 height 9
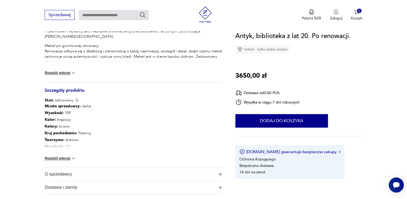
scroll to position [242, 0]
click at [62, 157] on button "Rozwiń więcej" at bounding box center [60, 157] width 31 height 5
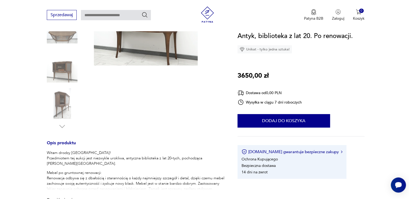
scroll to position [54, 0]
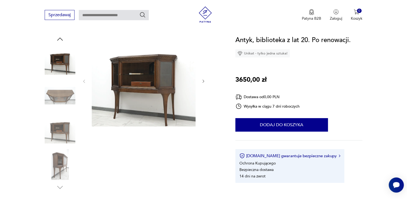
click at [134, 86] on img at bounding box center [144, 80] width 104 height 91
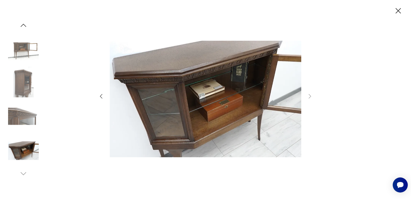
click at [26, 152] on img at bounding box center [23, 150] width 31 height 31
click at [25, 57] on img at bounding box center [23, 47] width 31 height 31
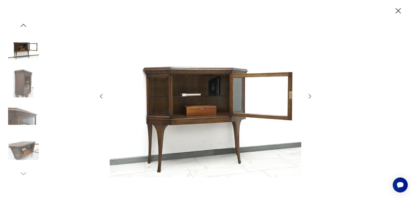
click at [17, 26] on div at bounding box center [23, 99] width 31 height 156
click at [25, 26] on icon "button" at bounding box center [24, 25] width 6 height 3
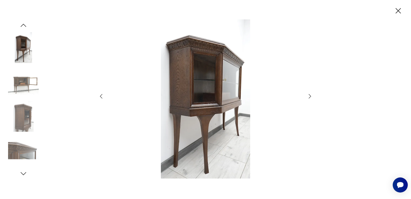
click at [27, 45] on img at bounding box center [23, 47] width 31 height 31
click at [26, 25] on icon "button" at bounding box center [23, 25] width 8 height 8
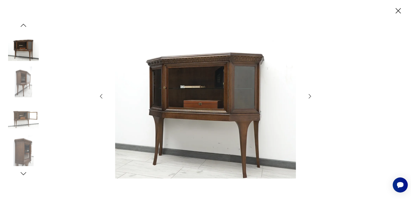
click at [26, 25] on icon "button" at bounding box center [23, 25] width 8 height 8
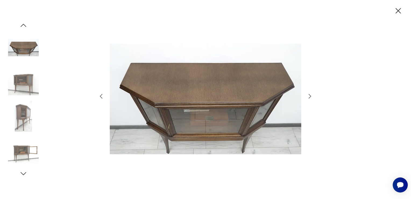
click at [26, 85] on img at bounding box center [23, 82] width 31 height 31
